Goal: Transaction & Acquisition: Book appointment/travel/reservation

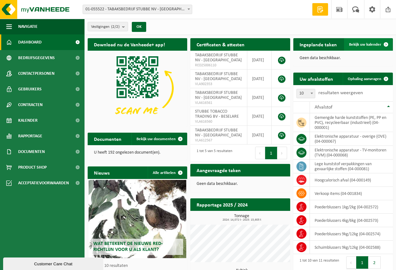
click at [360, 41] on link "Bekijk uw kalender" at bounding box center [368, 44] width 48 height 13
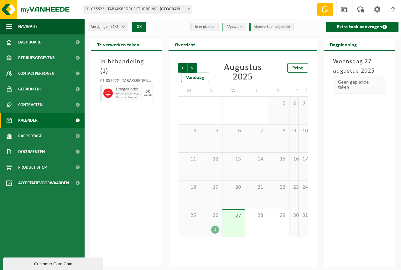
click at [216, 228] on div "1" at bounding box center [215, 230] width 8 height 8
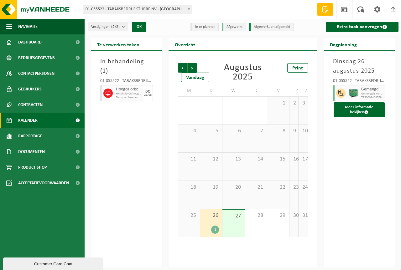
click at [233, 223] on div "27" at bounding box center [233, 223] width 22 height 27
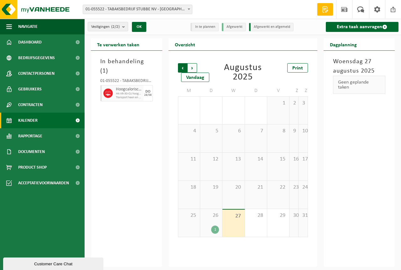
click at [192, 67] on span "Volgende" at bounding box center [191, 67] width 9 height 9
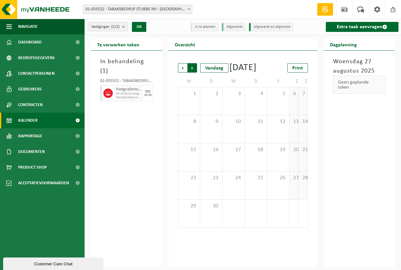
click at [179, 66] on span "Vorige" at bounding box center [182, 67] width 9 height 9
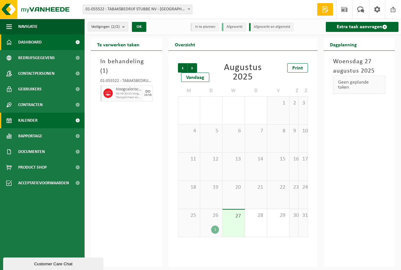
click at [38, 43] on span "Dashboard" at bounding box center [29, 42] width 23 height 16
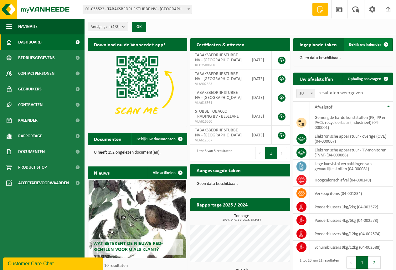
click at [369, 45] on span "Bekijk uw kalender" at bounding box center [365, 45] width 32 height 4
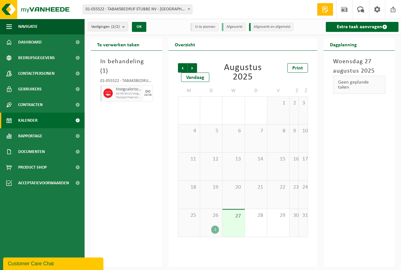
click at [213, 228] on div "1" at bounding box center [215, 230] width 8 height 8
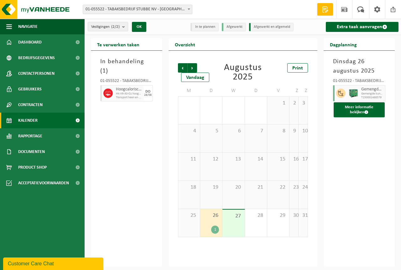
click at [341, 167] on div "[DATE] 01-055522 - TABAKSBEDRIJF STUBBE NV - ZONNEBEKE Gemengde harde kunststof…" at bounding box center [358, 159] width 71 height 216
click at [192, 69] on span "Volgende" at bounding box center [191, 67] width 9 height 9
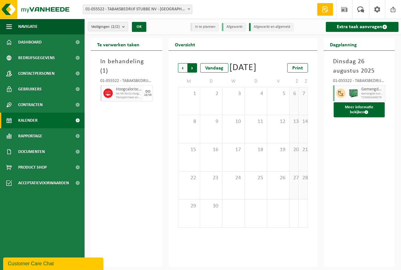
click at [185, 69] on span "Vorige" at bounding box center [182, 67] width 9 height 9
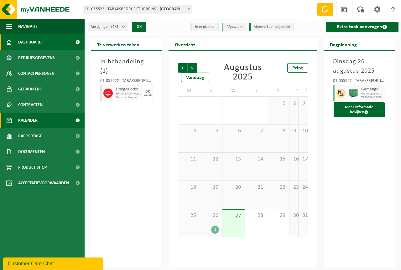
click at [33, 43] on span "Dashboard" at bounding box center [29, 42] width 23 height 16
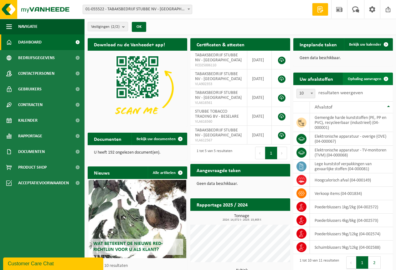
click at [363, 78] on span "Ophaling aanvragen" at bounding box center [364, 79] width 33 height 4
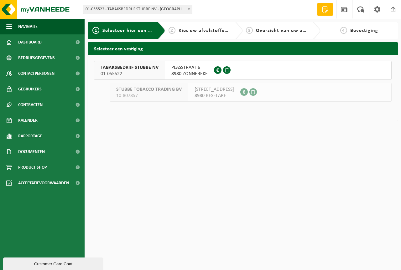
click at [131, 73] on span "01-055522" at bounding box center [129, 74] width 58 height 6
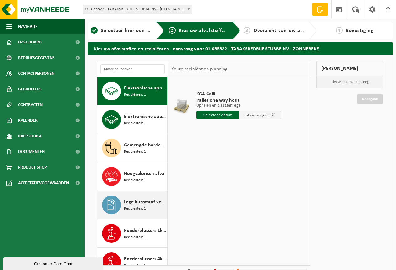
click at [121, 203] on span at bounding box center [111, 205] width 19 height 19
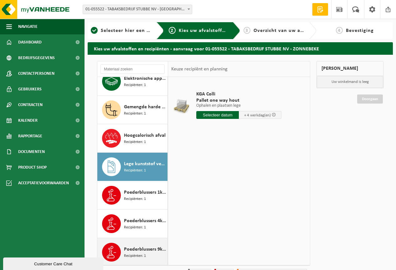
scroll to position [96, 0]
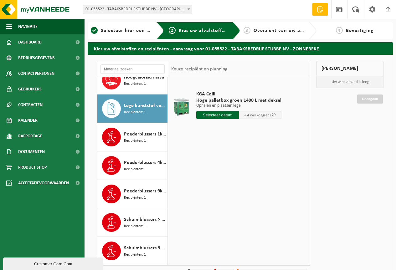
click at [142, 110] on span "Recipiënten: 1" at bounding box center [135, 113] width 22 height 6
click at [228, 116] on input "text" at bounding box center [217, 115] width 43 height 8
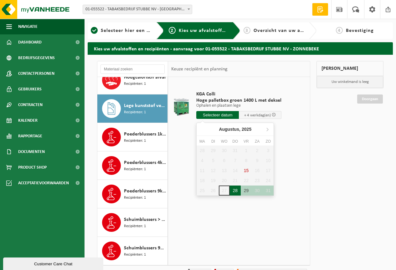
click at [234, 191] on div "28" at bounding box center [235, 191] width 11 height 10
type input "Van 2025-08-28"
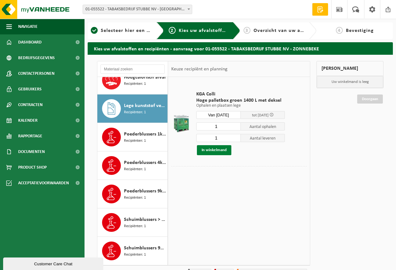
click at [220, 152] on button "In winkelmand" at bounding box center [214, 150] width 34 height 10
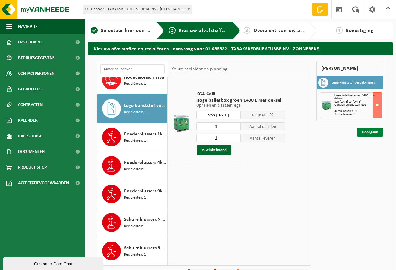
click at [367, 135] on link "Doorgaan" at bounding box center [370, 132] width 26 height 9
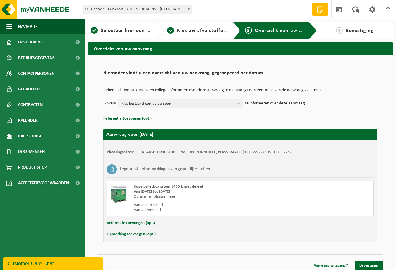
scroll to position [3, 0]
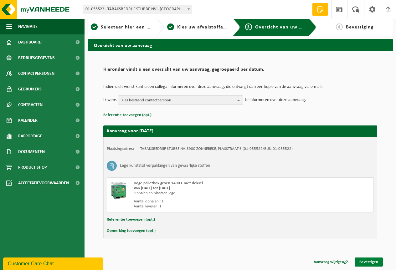
click at [374, 262] on link "Bevestigen" at bounding box center [369, 262] width 28 height 9
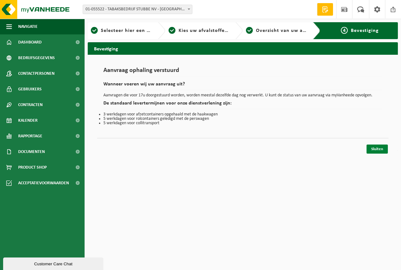
click at [380, 149] on link "Sluiten" at bounding box center [376, 149] width 21 height 9
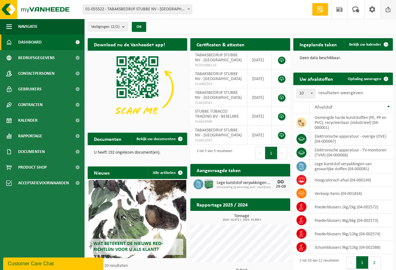
click at [387, 10] on span at bounding box center [387, 9] width 9 height 18
